Goal: Check status: Check status

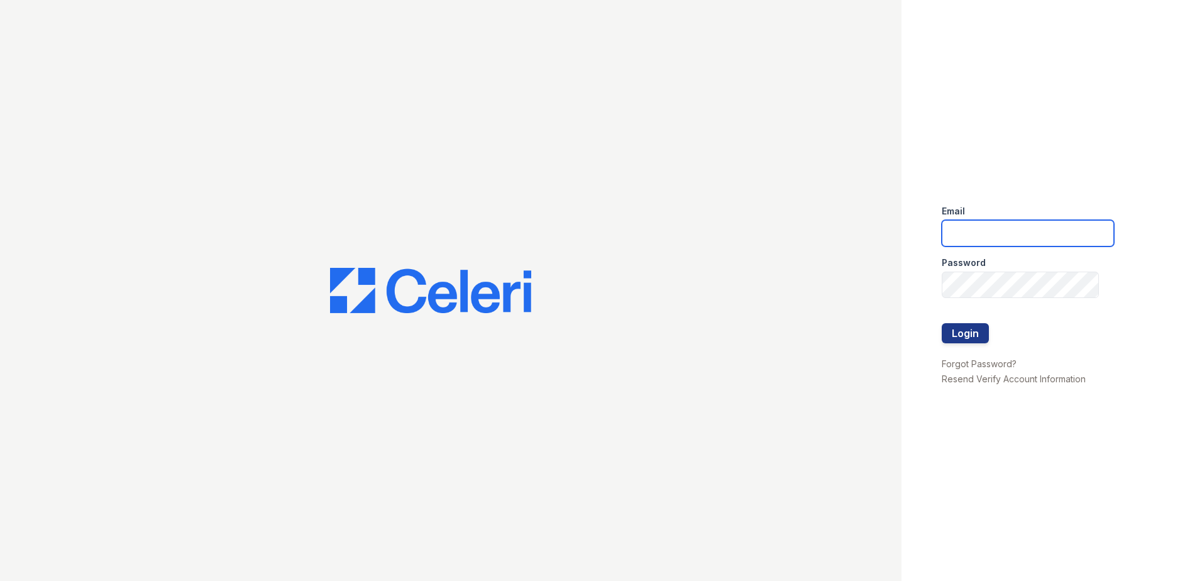
type input "[EMAIL_ADDRESS][DOMAIN_NAME]"
click at [961, 344] on div at bounding box center [1028, 349] width 172 height 13
click at [959, 335] on button "Login" at bounding box center [965, 333] width 47 height 20
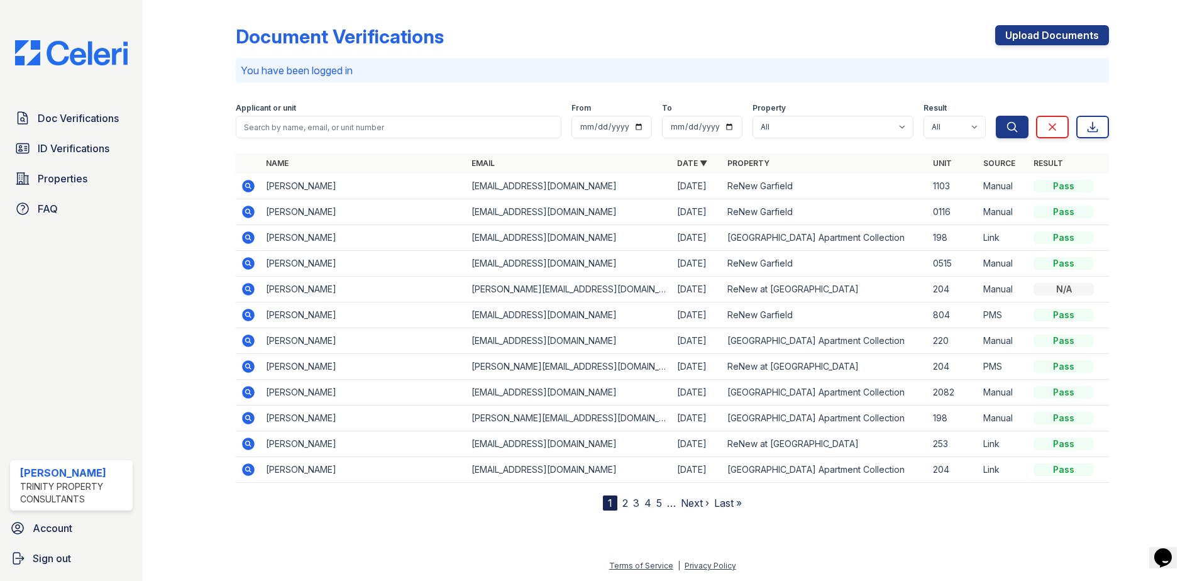
click at [243, 209] on icon at bounding box center [248, 211] width 15 height 15
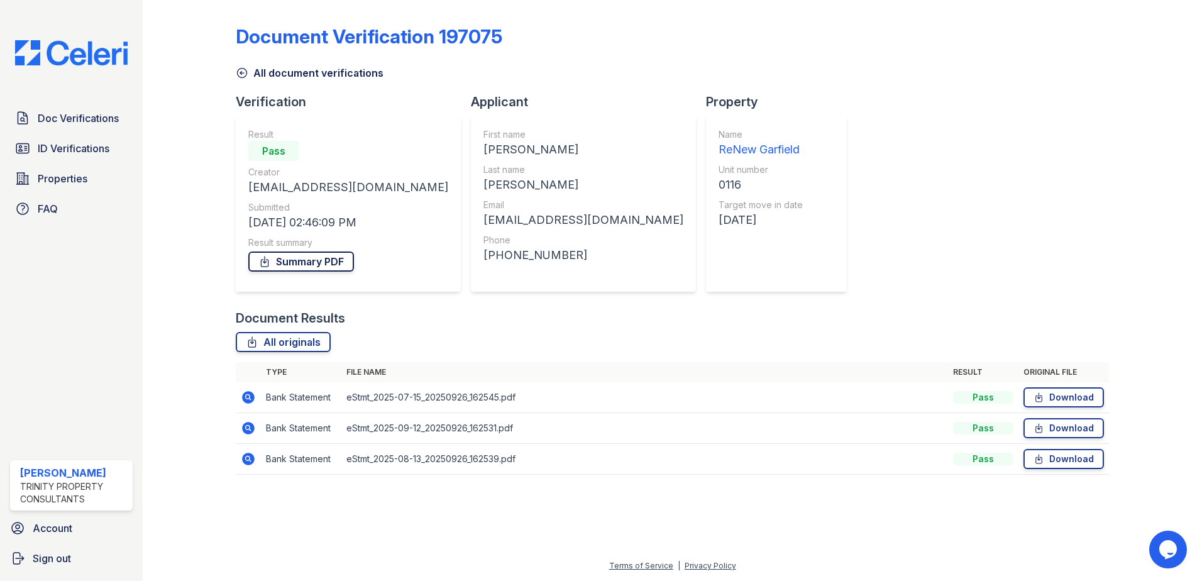
click at [299, 266] on link "Summary PDF" at bounding box center [301, 261] width 106 height 20
click at [72, 157] on link "ID Verifications" at bounding box center [71, 148] width 123 height 25
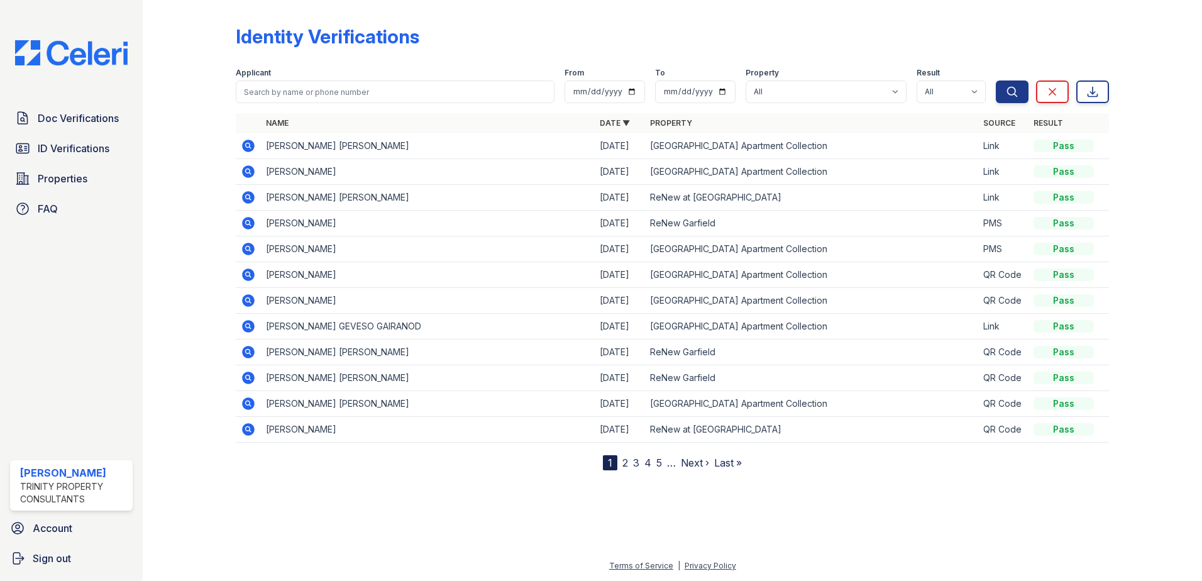
click at [253, 272] on icon at bounding box center [248, 274] width 13 height 13
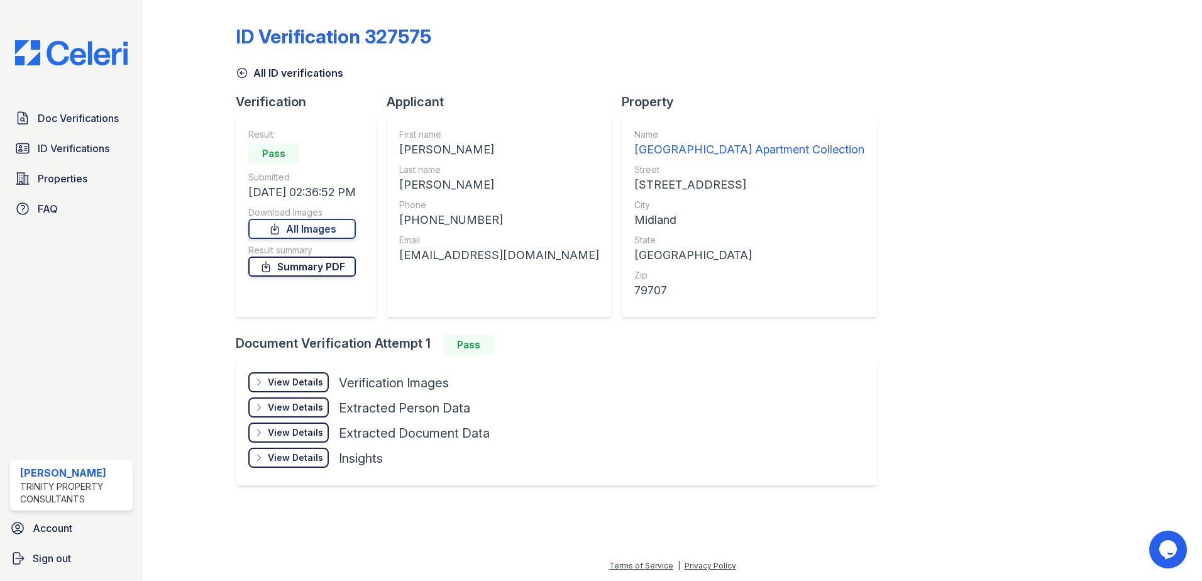
click at [310, 272] on link "Summary PDF" at bounding box center [301, 266] width 107 height 20
click at [69, 124] on span "Doc Verifications" at bounding box center [78, 118] width 81 height 15
